Goal: Register for event/course

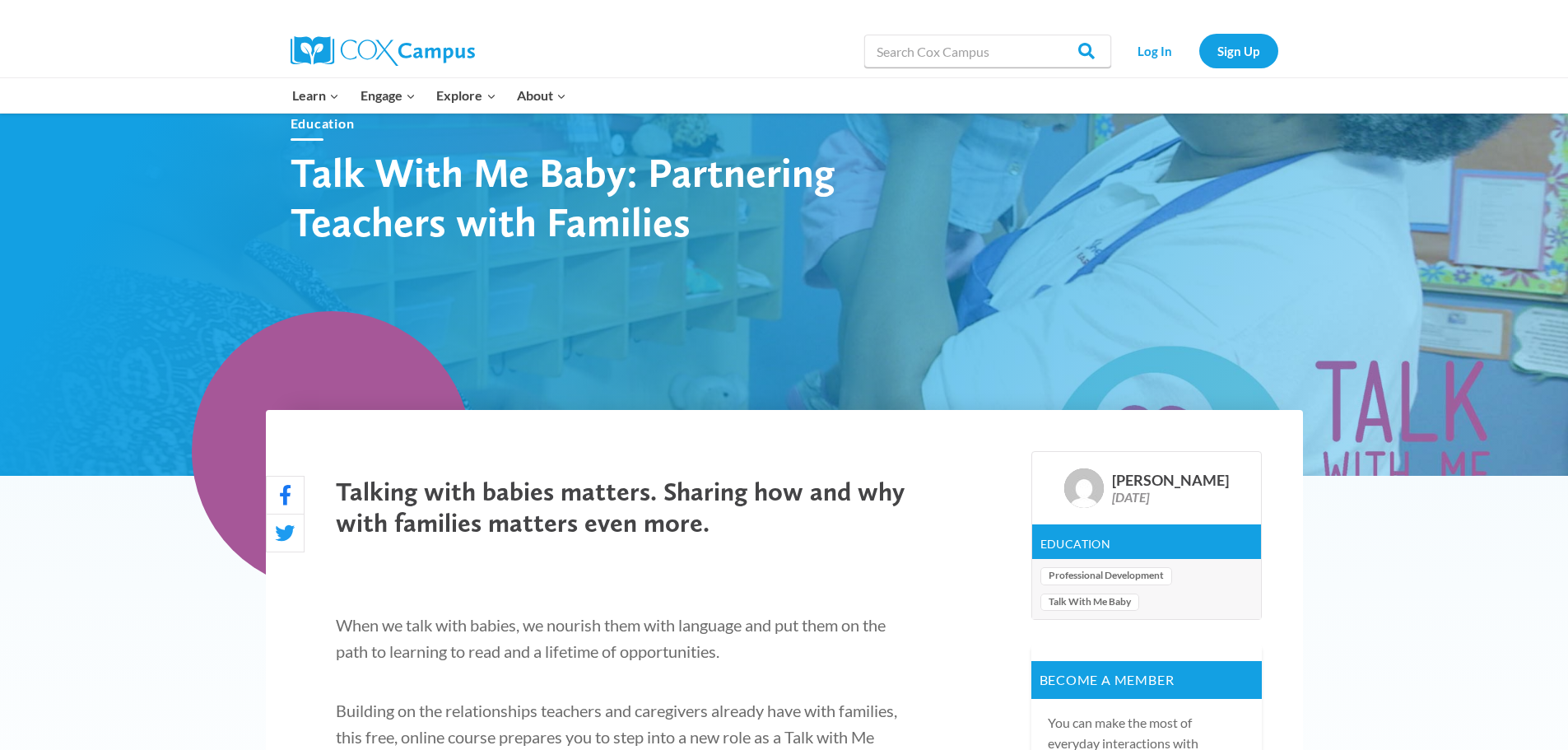
scroll to position [576, 0]
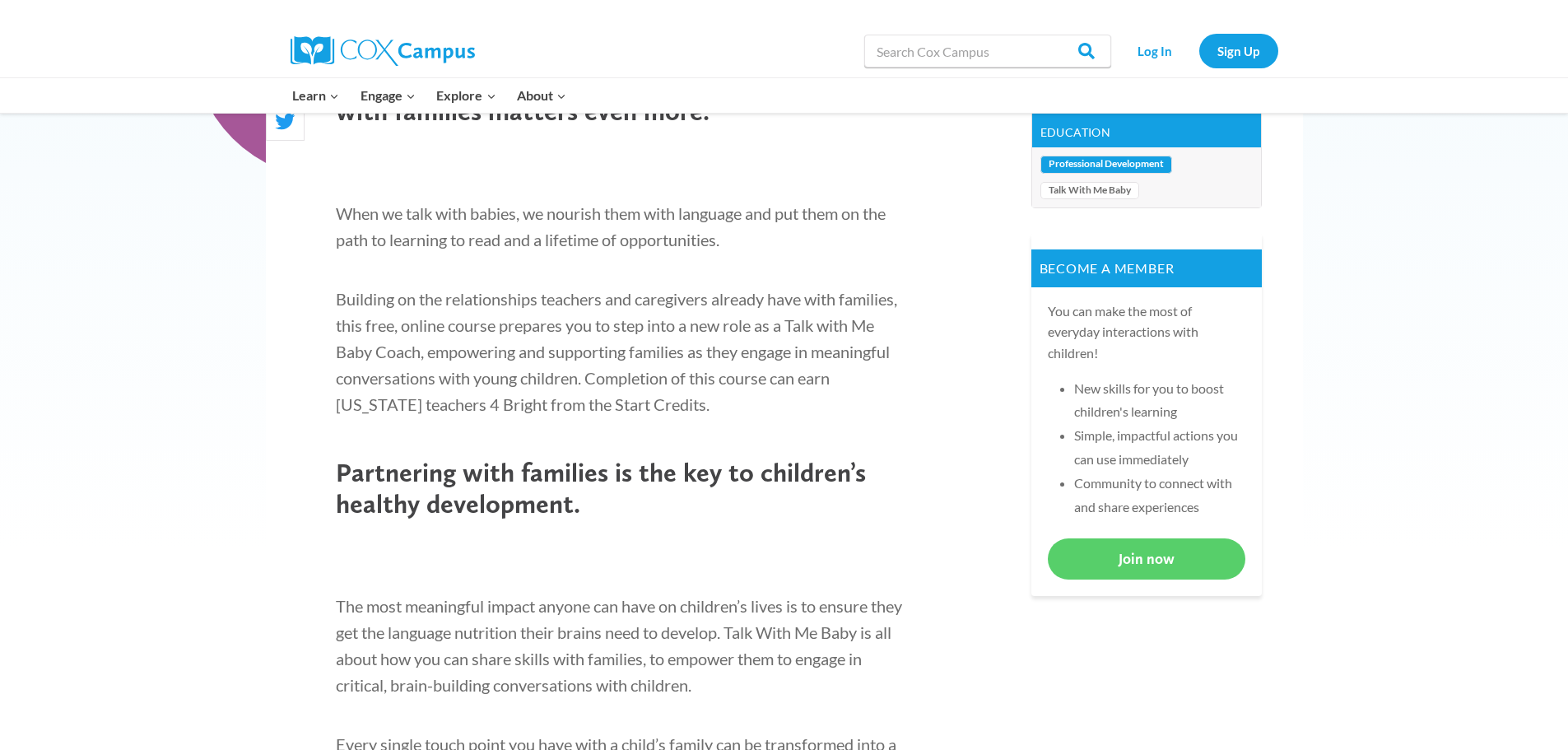
click at [1100, 164] on link "Professional Development" at bounding box center [1106, 164] width 132 height 18
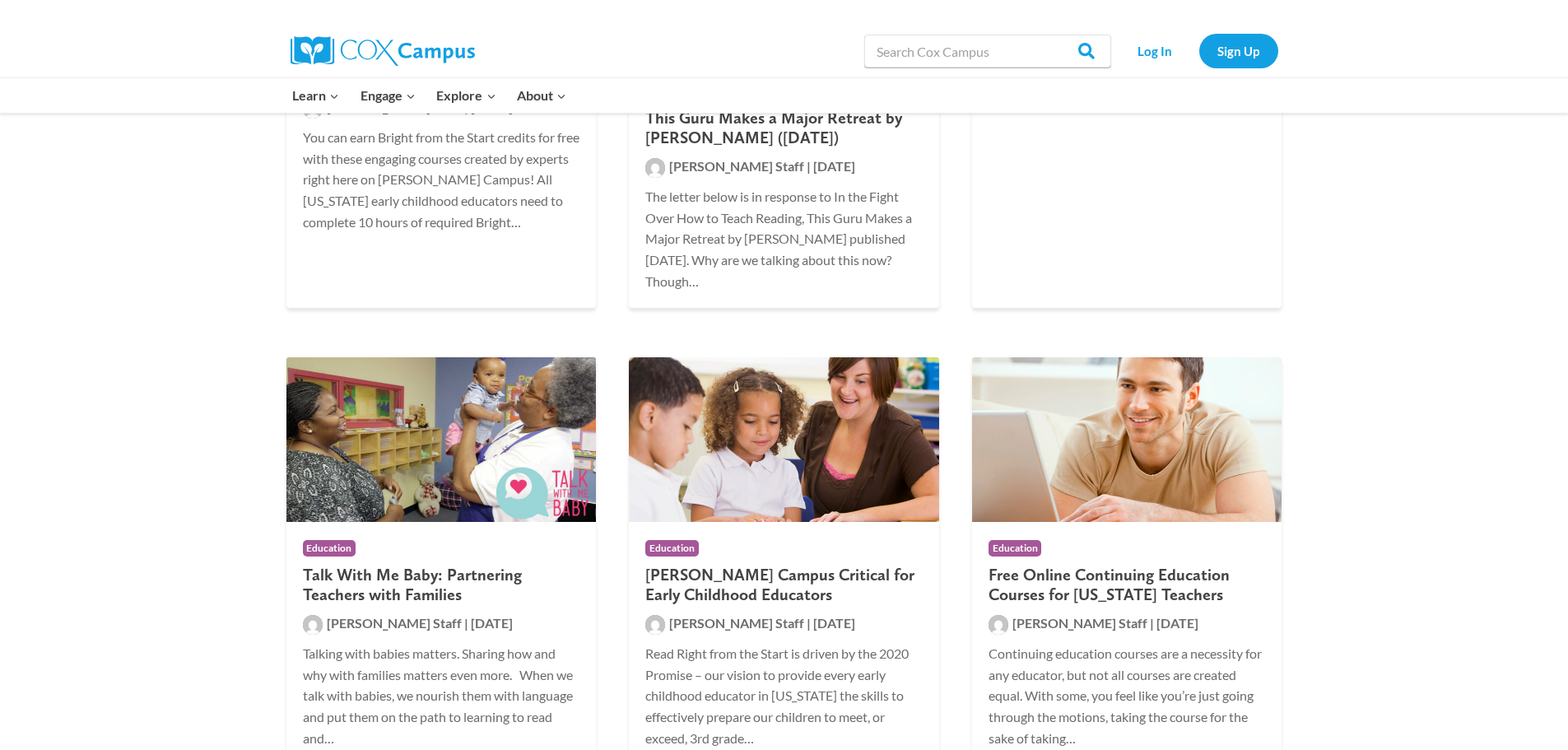
scroll to position [658, 0]
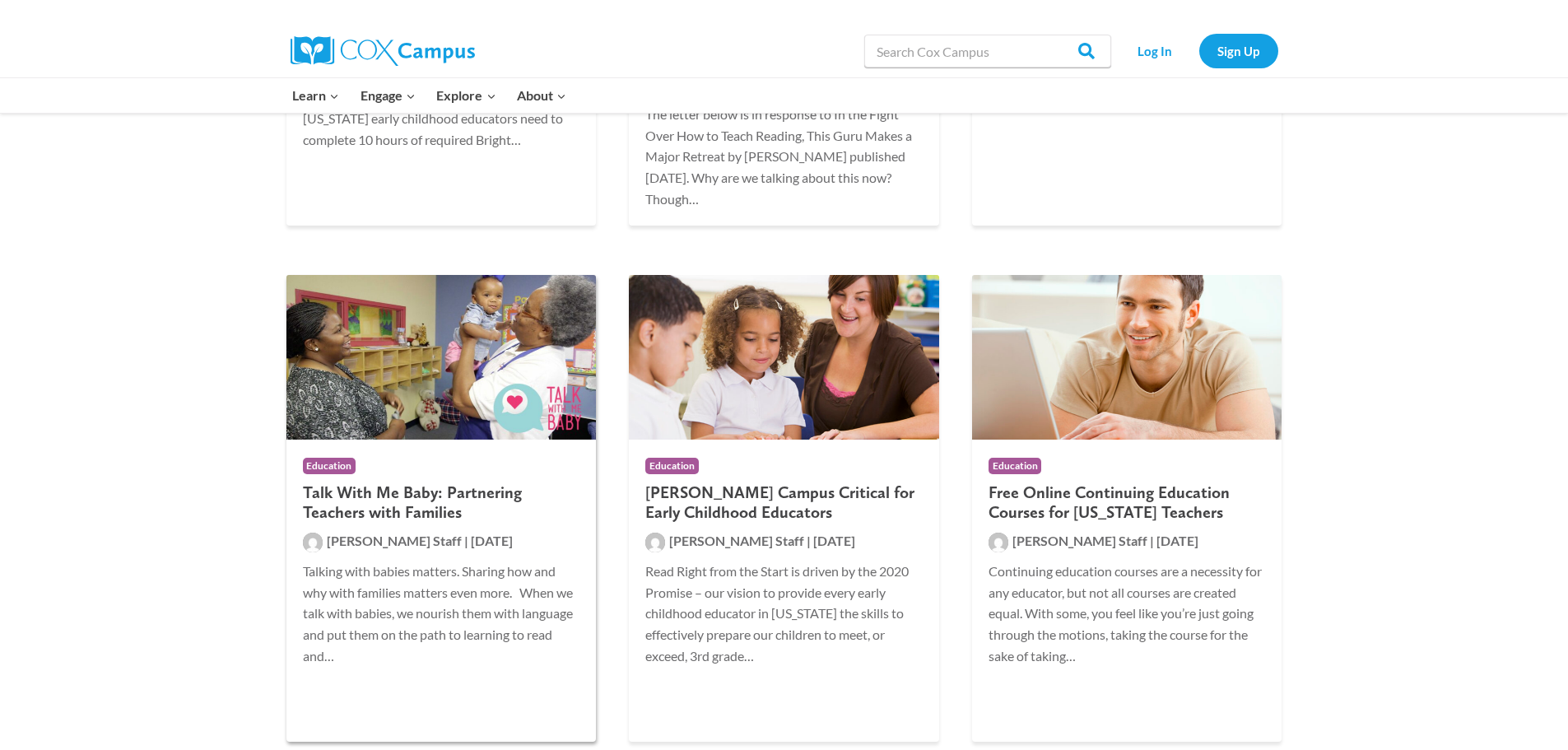
click at [340, 505] on h2 "Talk With Me Baby: Partnering Teachers with Families" at bounding box center [442, 502] width 277 height 39
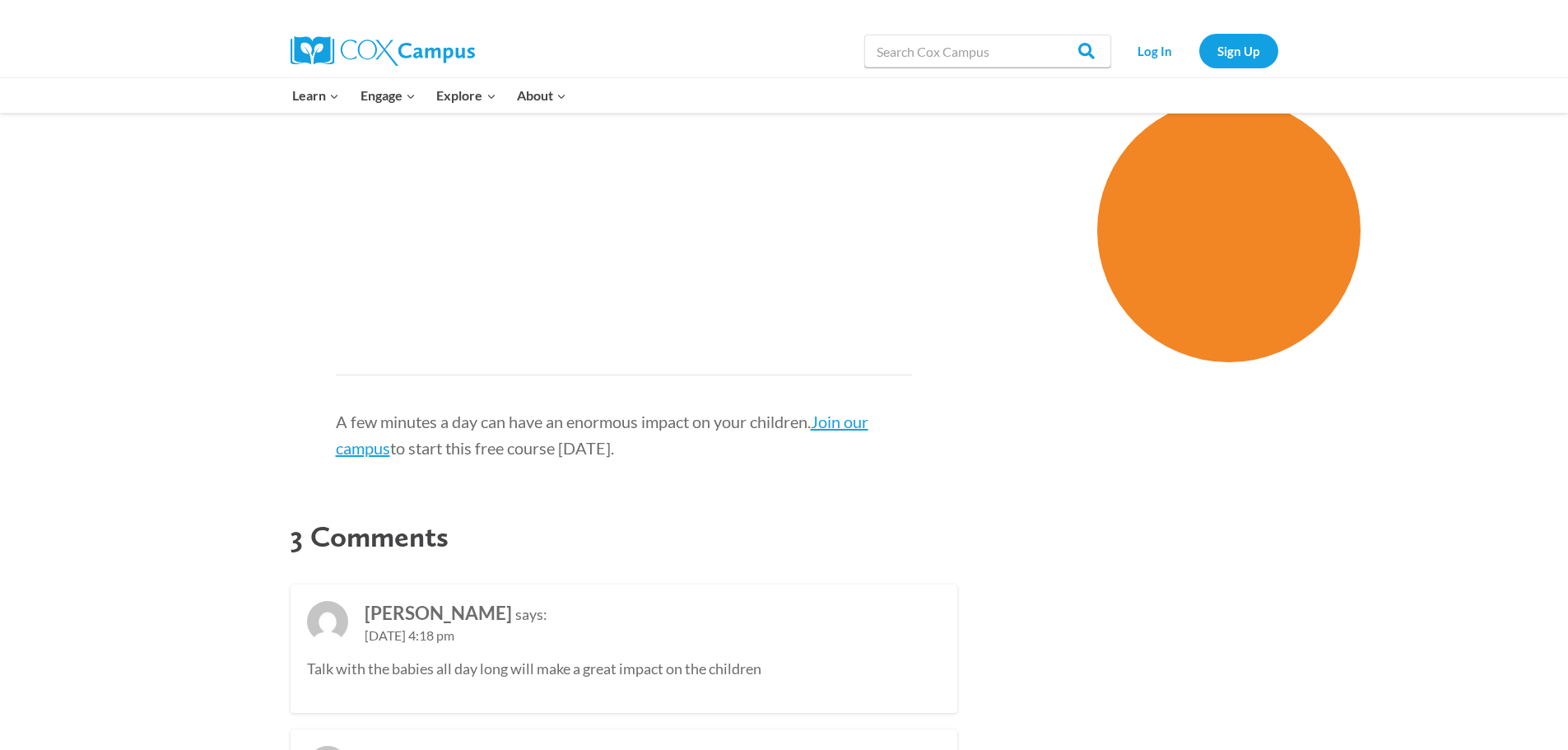
scroll to position [1646, 0]
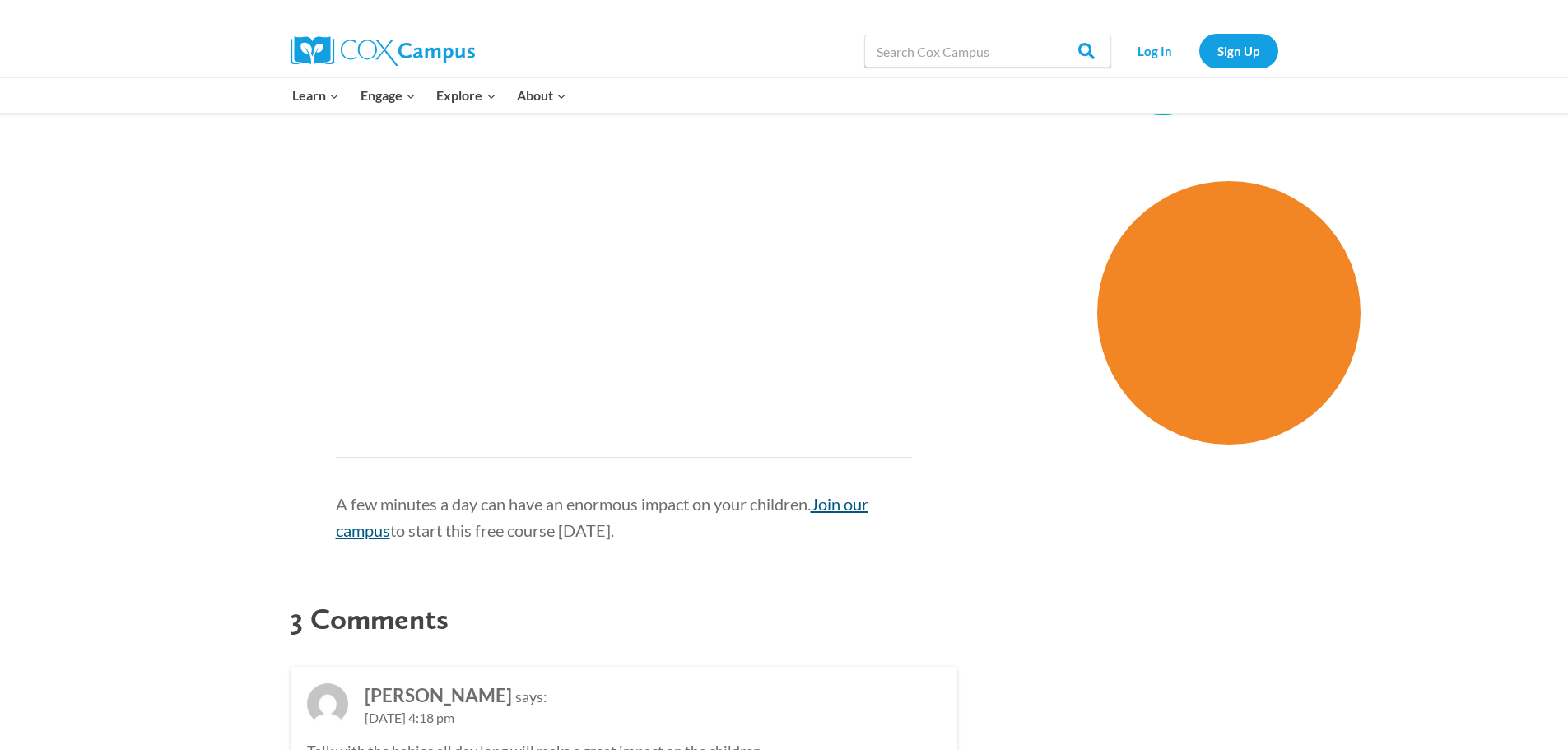
click at [839, 532] on link "Join our campus" at bounding box center [602, 517] width 532 height 46
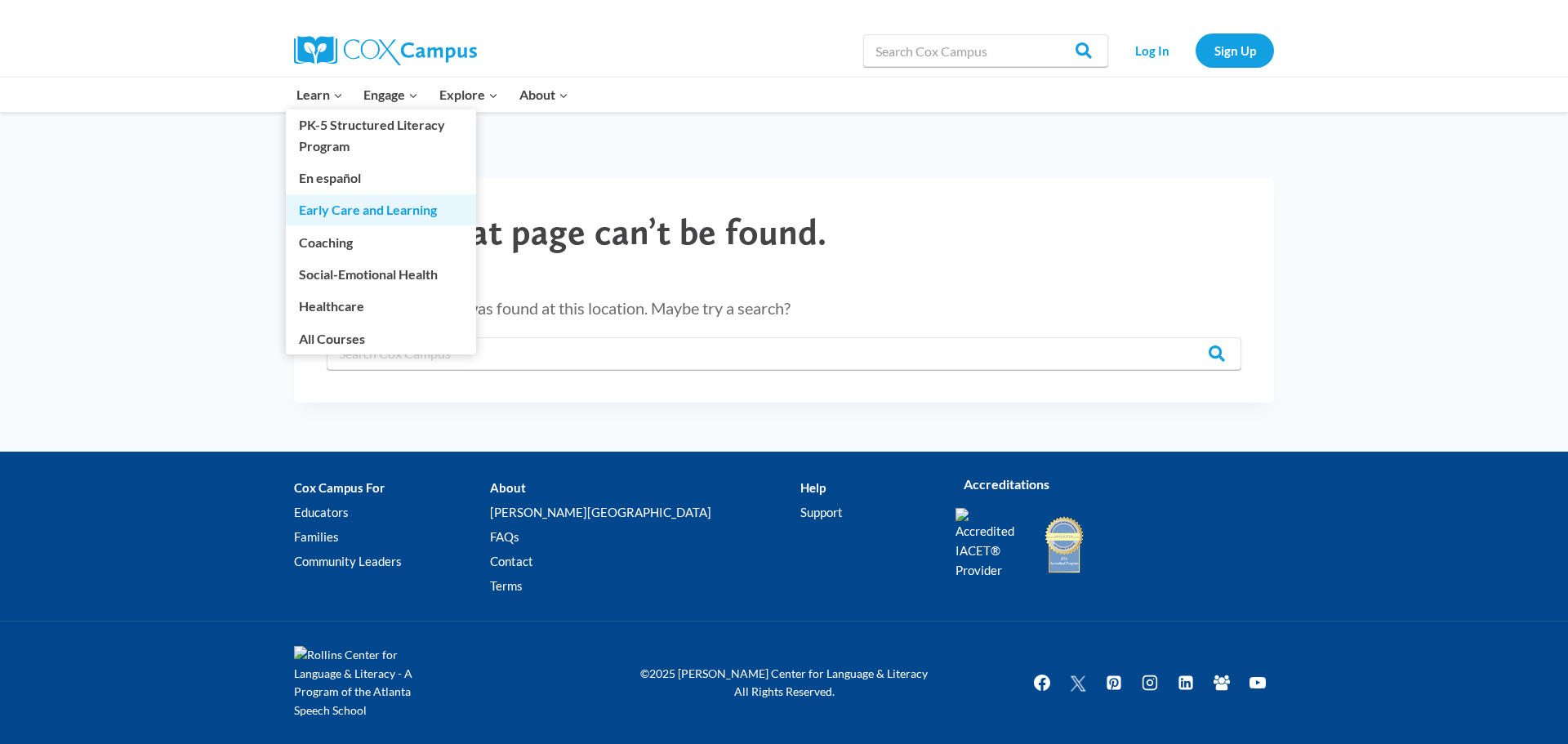
click at [368, 215] on link "Early Care and Learning" at bounding box center [381, 209] width 190 height 31
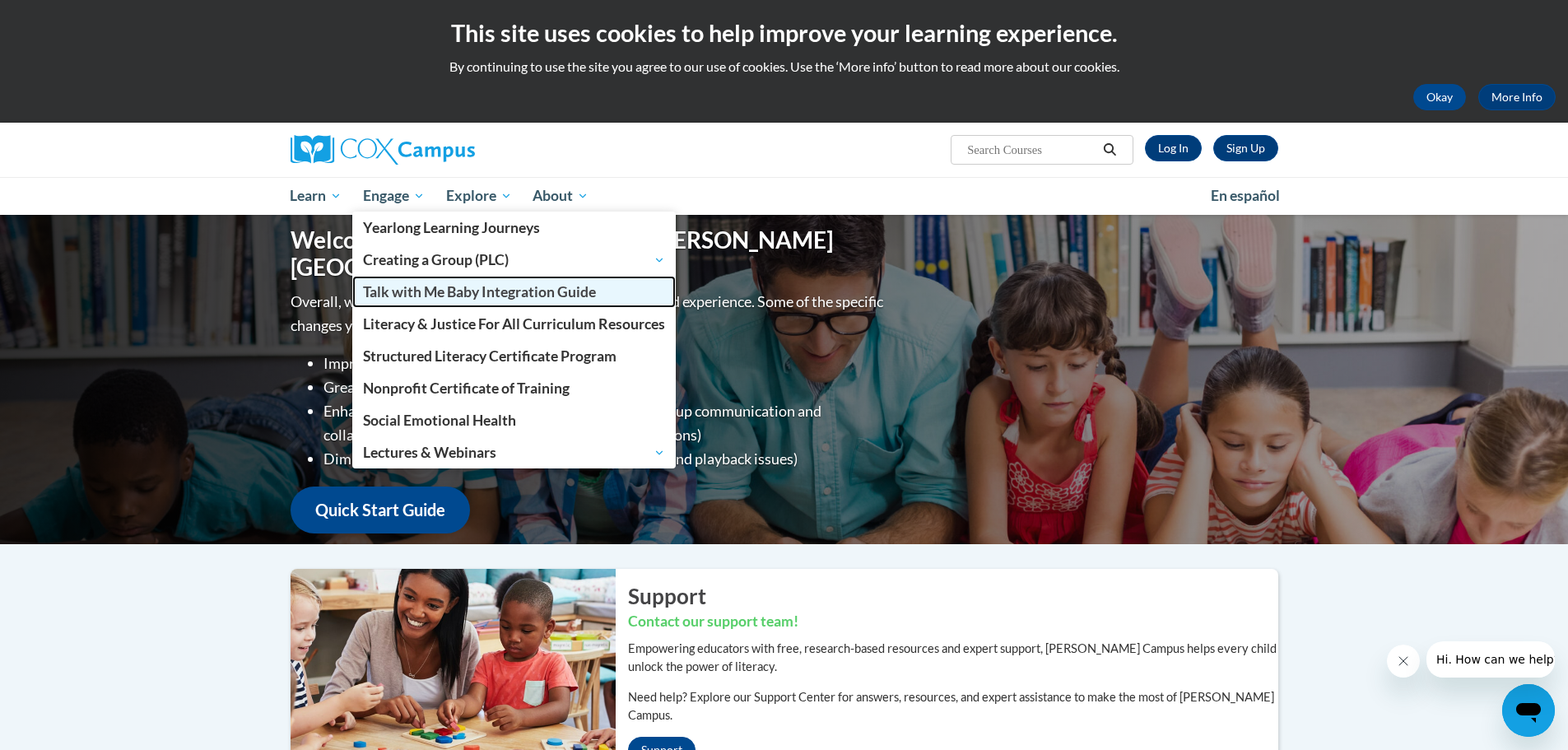
click at [479, 297] on span "Talk with Me Baby Integration Guide" at bounding box center [479, 291] width 233 height 17
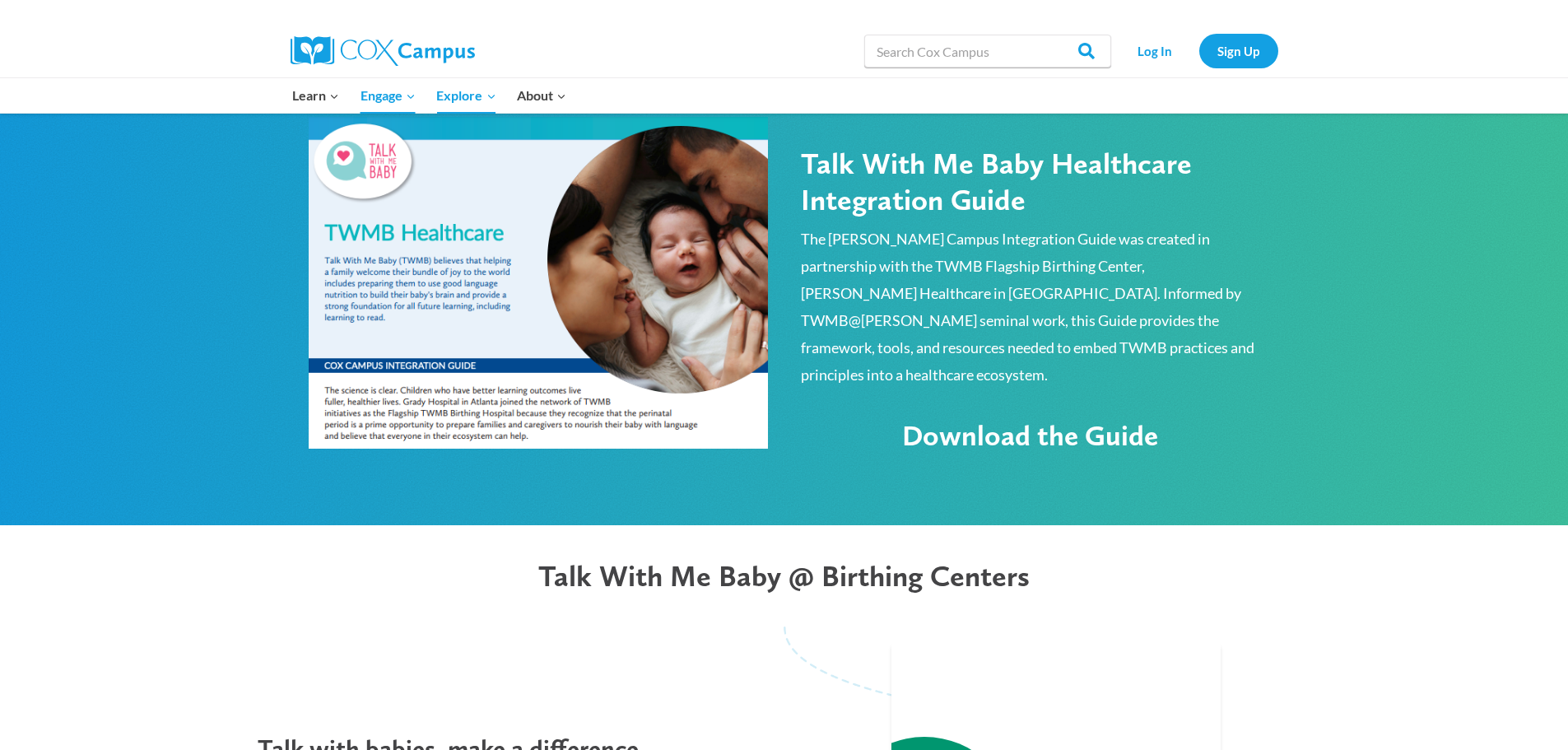
scroll to position [1234, 0]
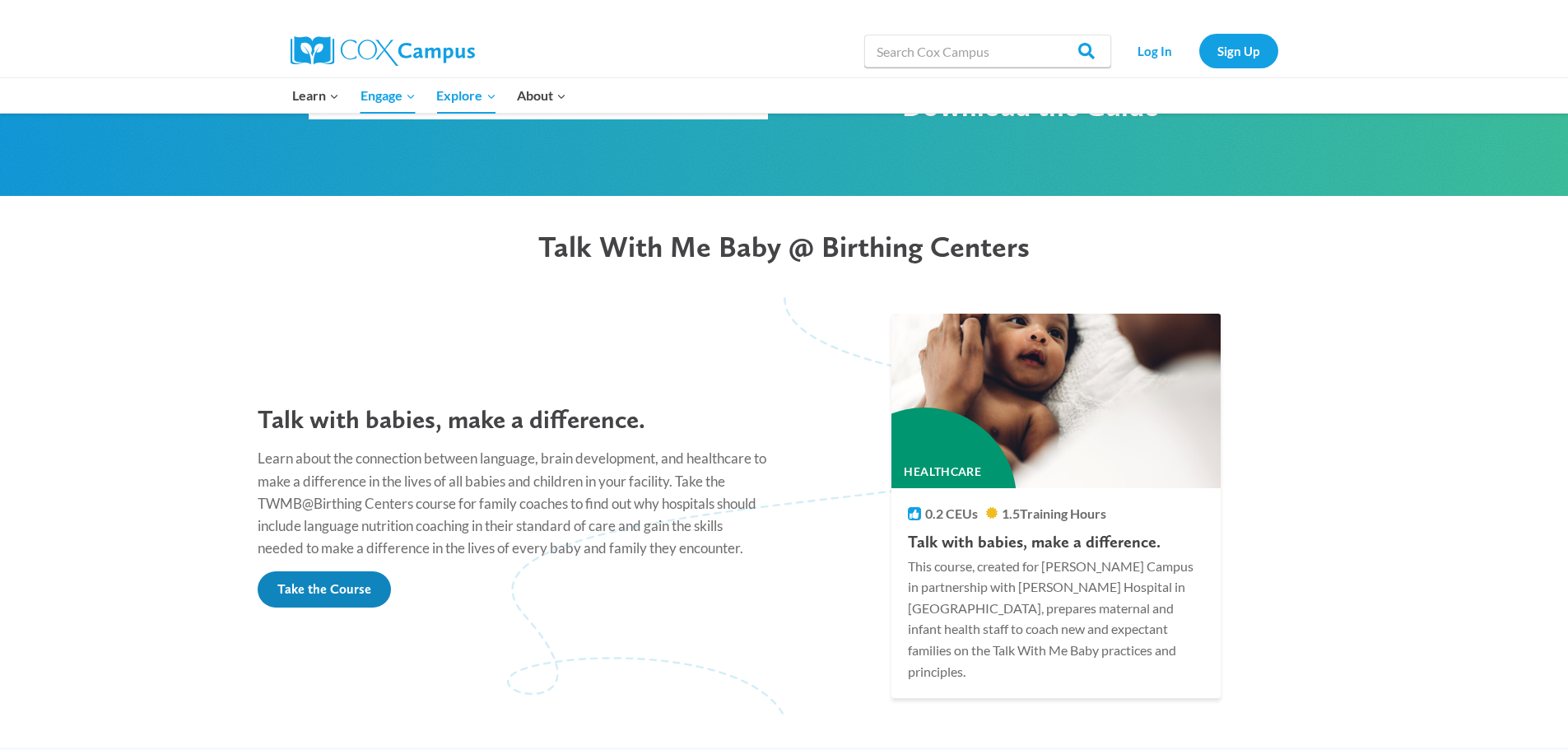
click at [286, 581] on span "Take the Course" at bounding box center [324, 589] width 94 height 16
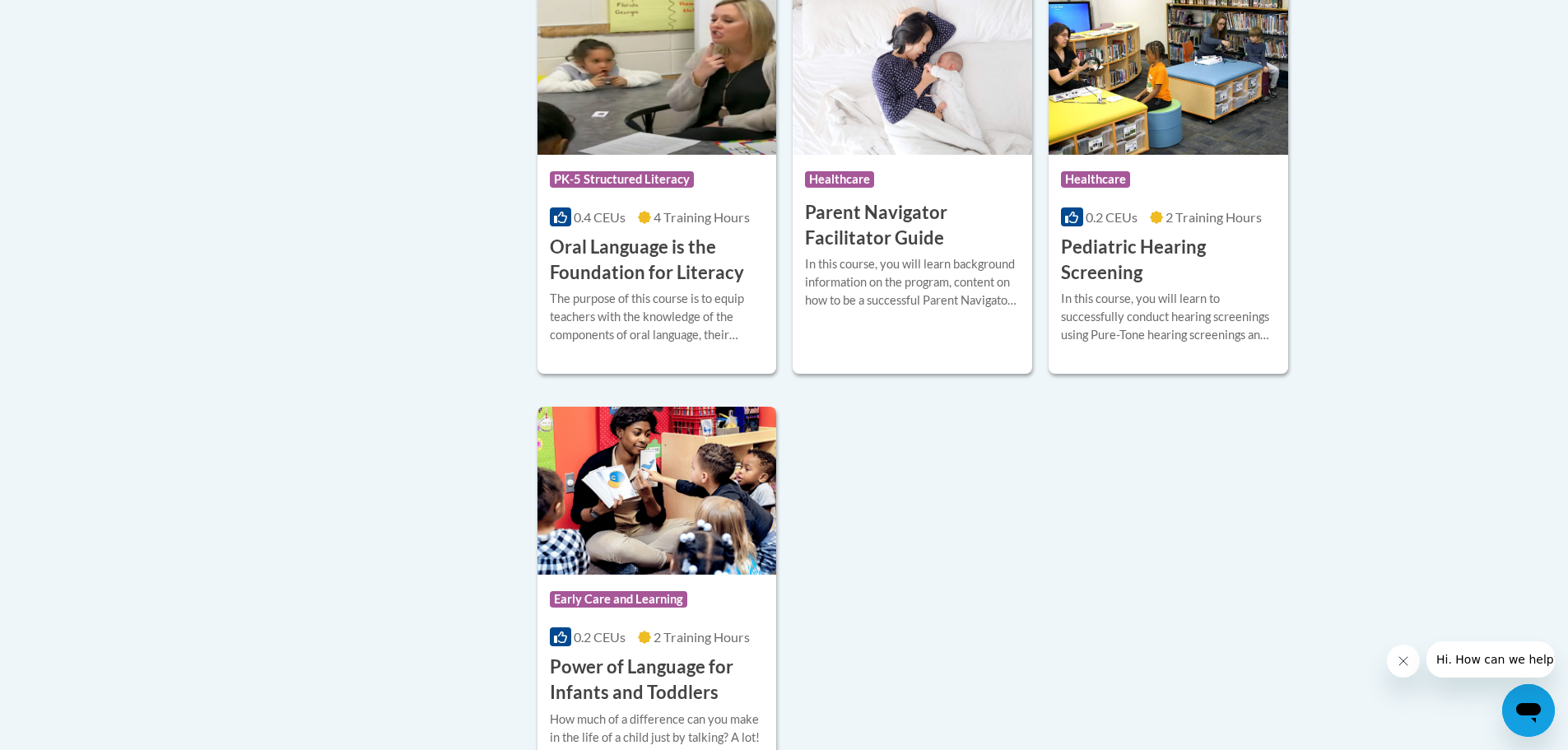
scroll to position [3703, 0]
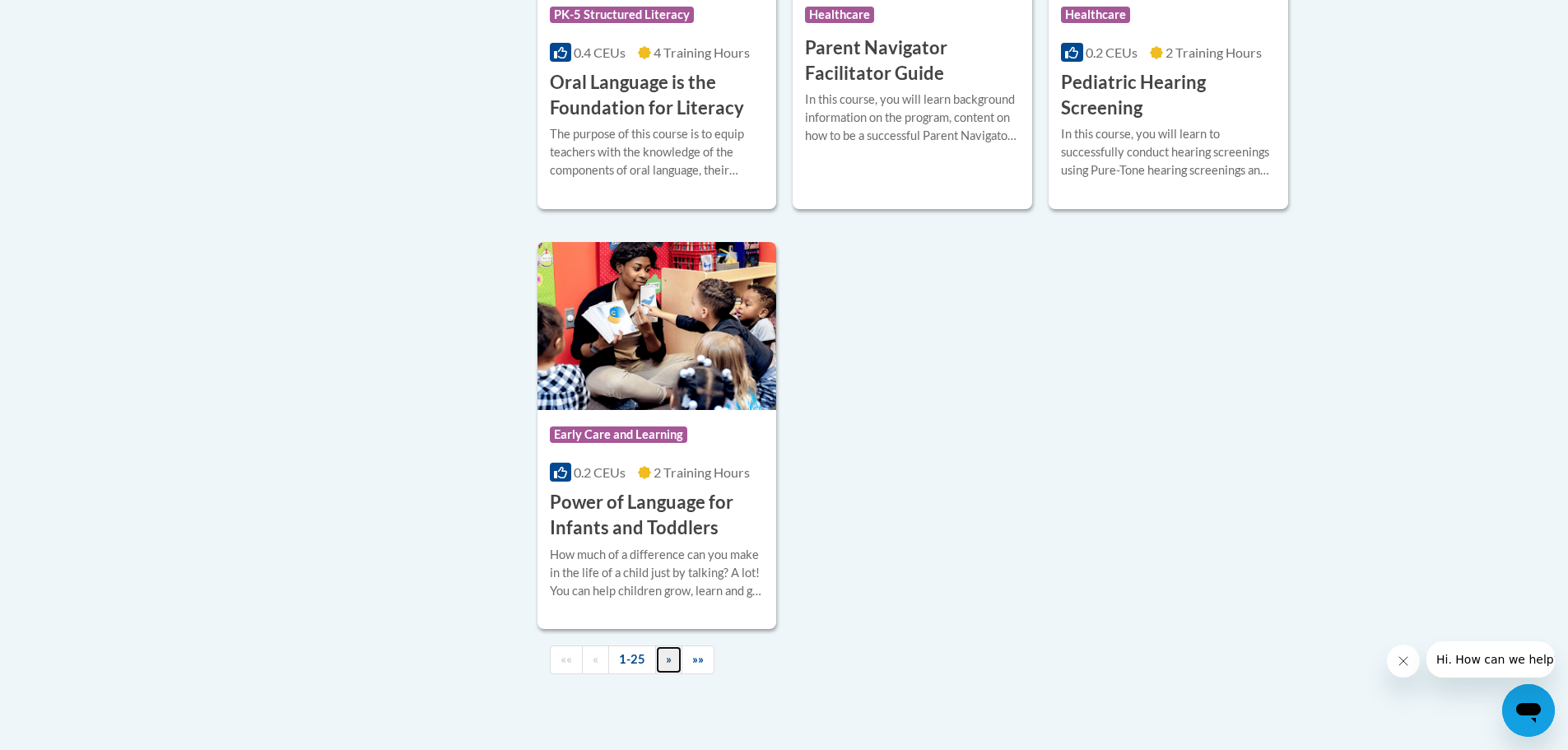
click at [666, 666] on span "»" at bounding box center [668, 658] width 5 height 14
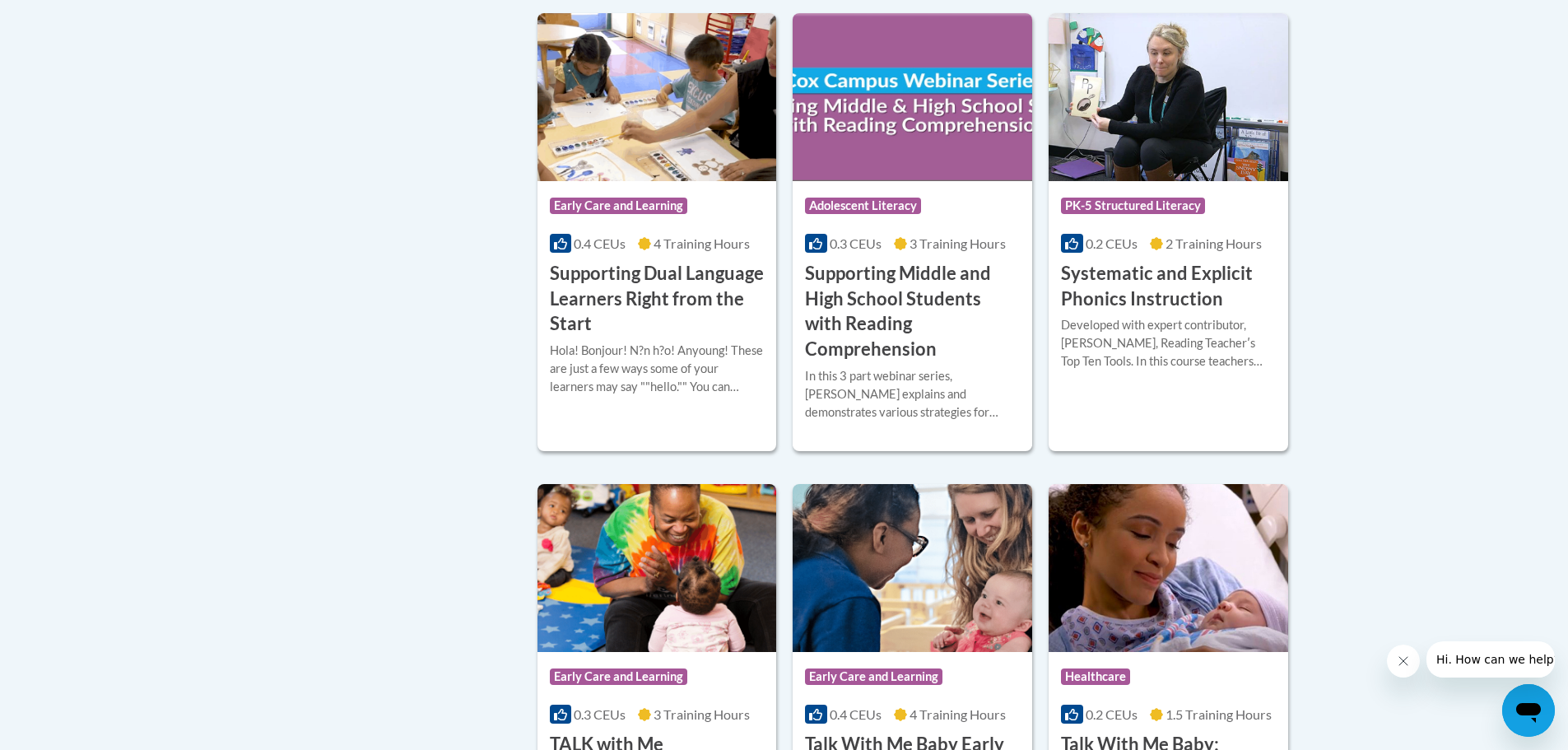
scroll to position [1876, 0]
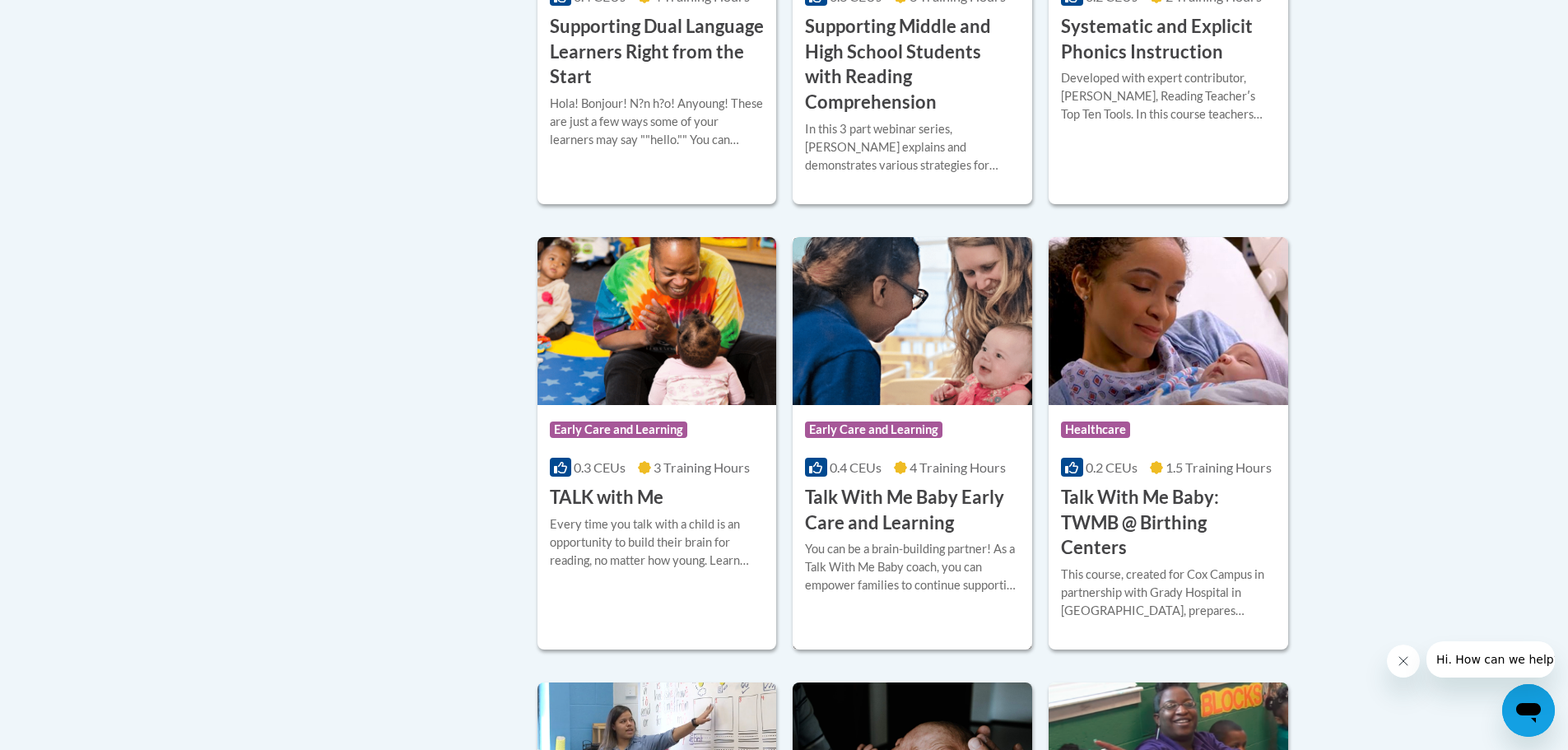
click at [878, 539] on div "You can be a brain-building partner! As a Talk With Me Baby coach, you can empo…" at bounding box center [913, 566] width 215 height 54
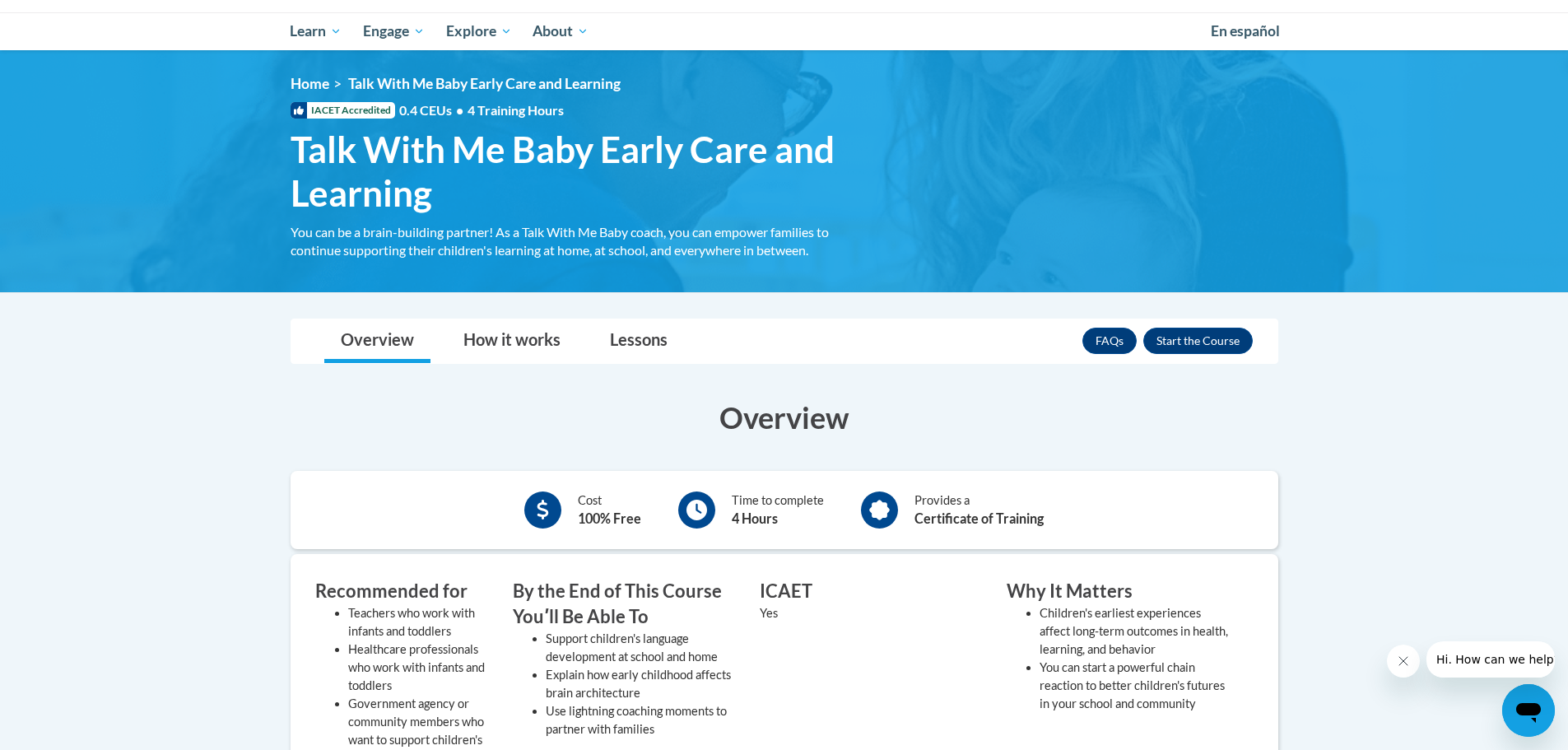
scroll to position [83, 0]
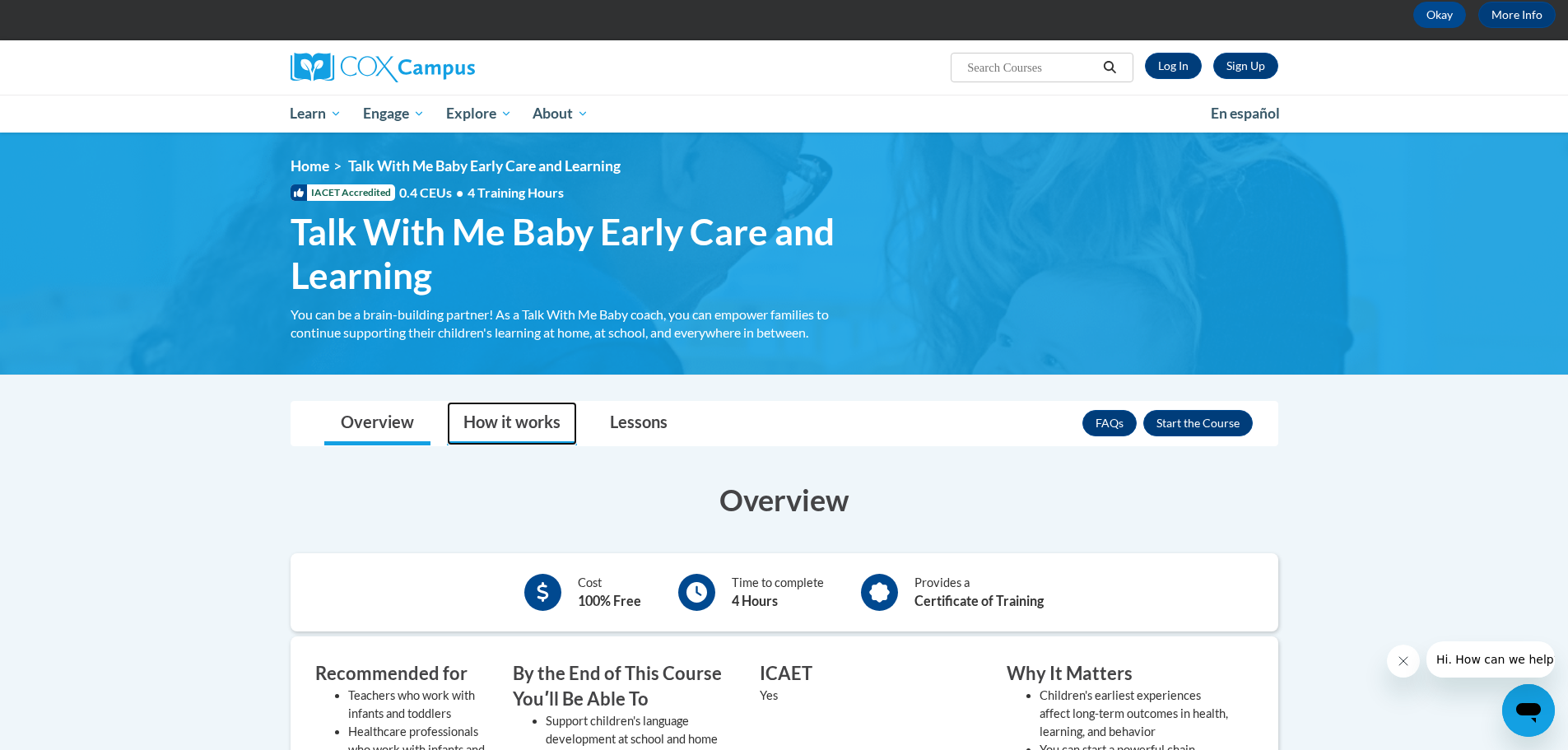
click at [506, 416] on link "How it works" at bounding box center [512, 423] width 130 height 44
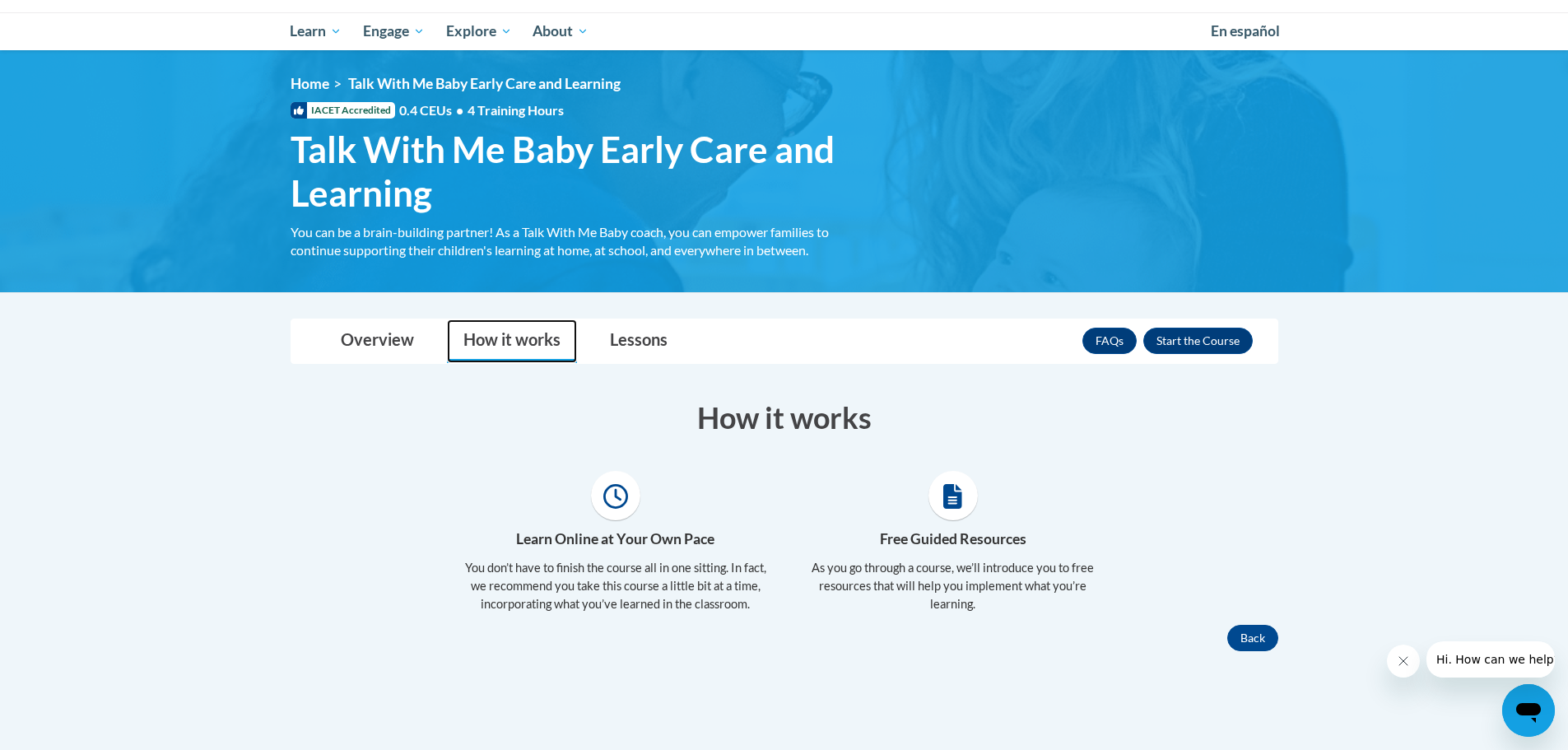
scroll to position [329, 0]
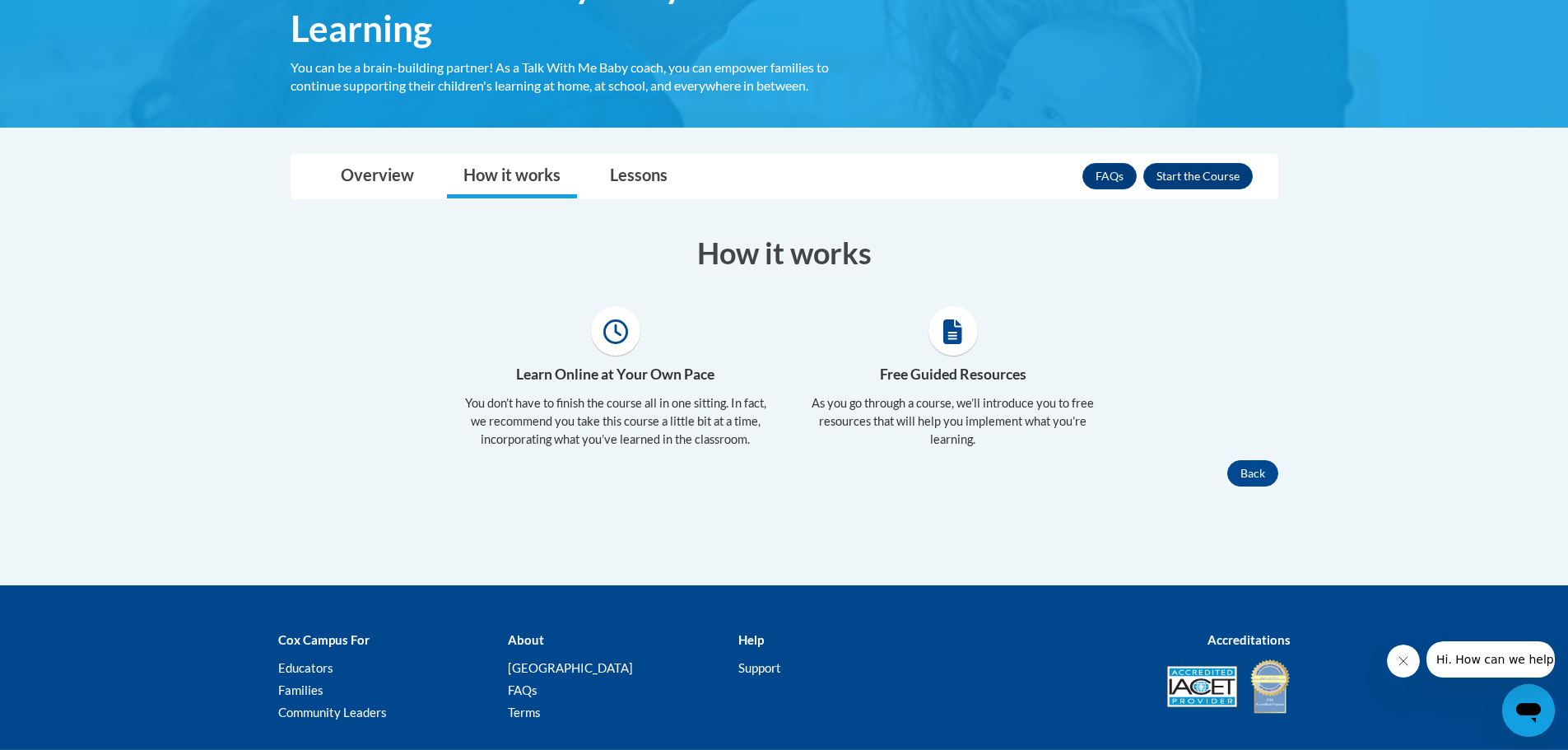
click at [951, 337] on icon at bounding box center [952, 331] width 19 height 25
click at [950, 332] on icon at bounding box center [952, 331] width 19 height 25
